Goal: Task Accomplishment & Management: Complete application form

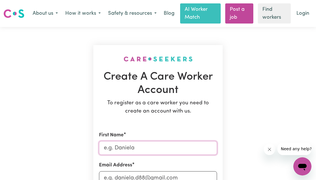
click at [122, 148] on input "First Name" at bounding box center [158, 148] width 118 height 14
type input "[PERSON_NAME]"
type input "[EMAIL_ADDRESS][DOMAIN_NAME]"
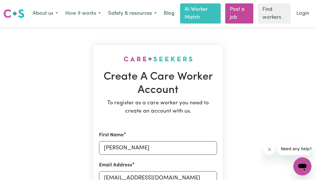
type input "0449 855 527"
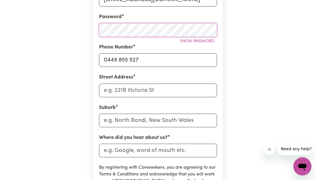
scroll to position [181, 0]
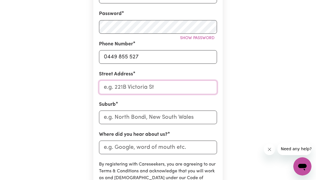
click at [157, 86] on input "Street Address" at bounding box center [158, 87] width 118 height 14
type input "[STREET_ADDRESS][PERSON_NAME]"
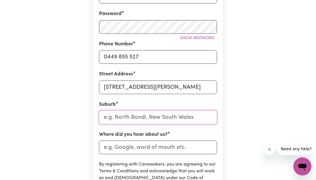
click at [123, 118] on input "text" at bounding box center [158, 117] width 118 height 14
type input "W"
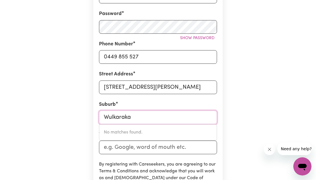
type input "Wulkuraka"
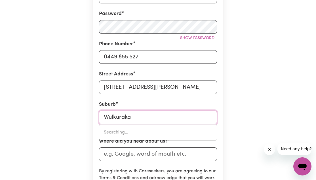
type input "Wulkuraka, [GEOGRAPHIC_DATA], 4305"
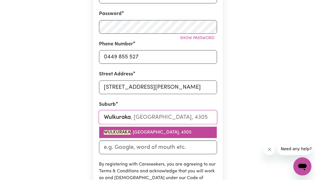
click at [137, 132] on span "WULKURAKA , [GEOGRAPHIC_DATA], 4305" at bounding box center [148, 132] width 88 height 5
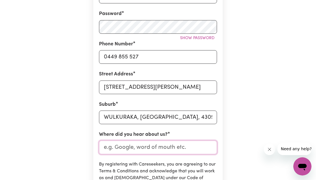
click at [137, 147] on input "Where did you hear about us?" at bounding box center [158, 148] width 118 height 14
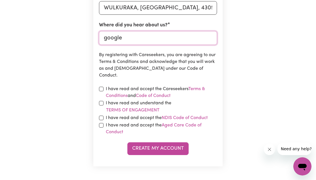
scroll to position [295, 0]
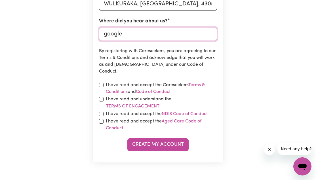
type input "google"
click at [101, 84] on input "checkbox" at bounding box center [101, 85] width 5 height 5
checkbox input "true"
click at [101, 99] on input "checkbox" at bounding box center [101, 99] width 5 height 5
checkbox input "true"
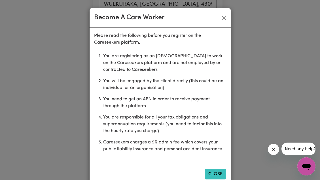
click at [212, 175] on button "Close" at bounding box center [216, 174] width 22 height 11
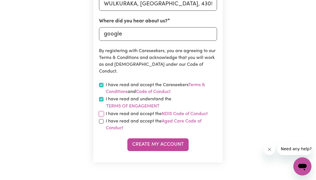
click at [102, 113] on input "checkbox" at bounding box center [101, 114] width 5 height 5
checkbox input "true"
click at [102, 123] on input "checkbox" at bounding box center [101, 121] width 5 height 5
checkbox input "true"
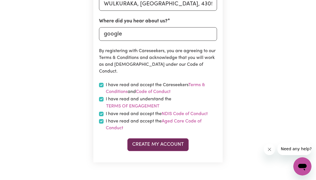
click at [158, 145] on button "Create My Account" at bounding box center [157, 144] width 61 height 12
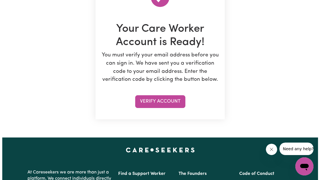
scroll to position [91, 0]
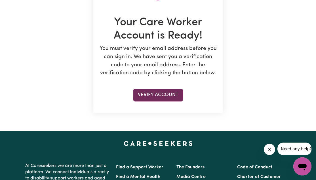
click at [161, 96] on button "Verify Account" at bounding box center [158, 95] width 50 height 12
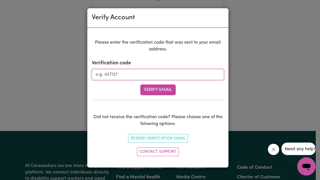
click at [114, 75] on input "Verification code" at bounding box center [158, 74] width 132 height 11
click at [112, 75] on input "Verification code" at bounding box center [158, 74] width 132 height 11
type input "116039"
click at [147, 89] on button "Verify Email" at bounding box center [157, 89] width 35 height 11
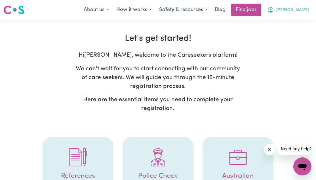
click at [298, 10] on span "[PERSON_NAME]" at bounding box center [292, 10] width 33 height 6
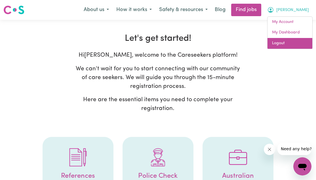
click at [279, 45] on link "Logout" at bounding box center [289, 43] width 45 height 11
